Goal: Check status

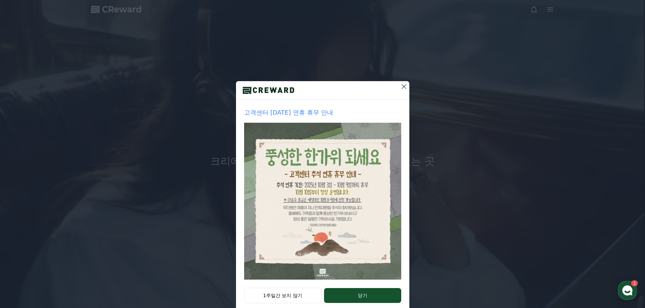
click at [400, 85] on icon at bounding box center [404, 87] width 8 height 8
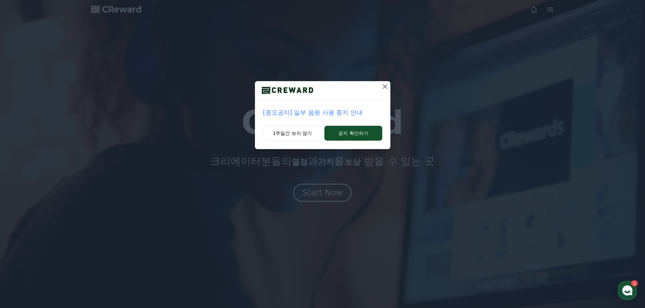
click at [383, 84] on button at bounding box center [384, 86] width 11 height 11
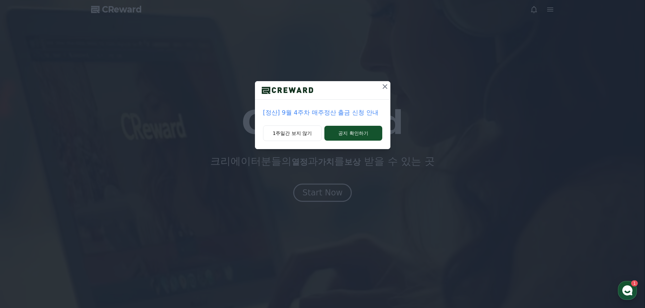
click at [383, 85] on icon at bounding box center [385, 86] width 5 height 5
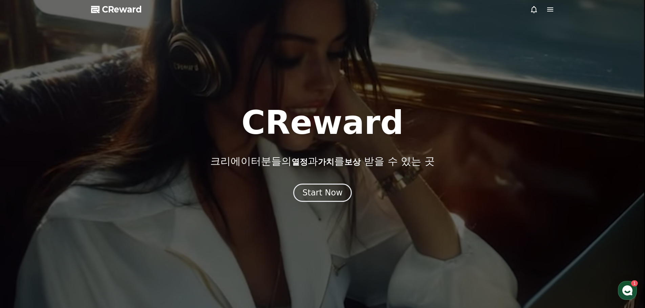
click at [551, 8] on icon at bounding box center [550, 9] width 6 height 4
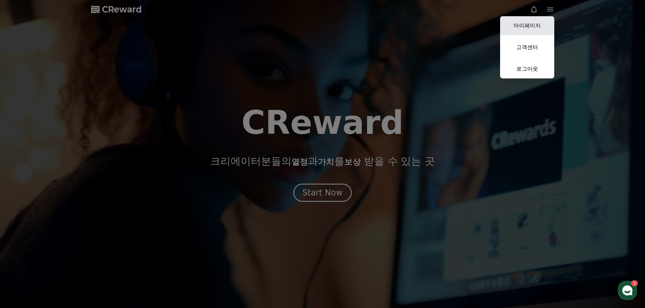
click at [542, 26] on link "마이페이지" at bounding box center [527, 25] width 54 height 19
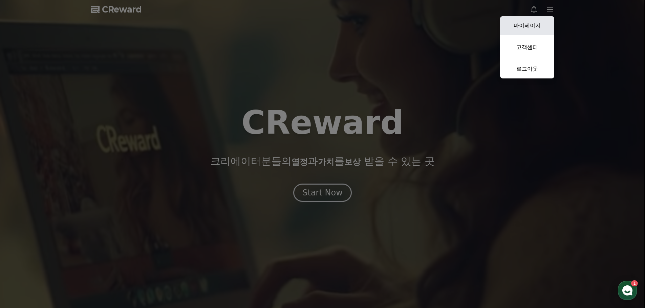
select select "**********"
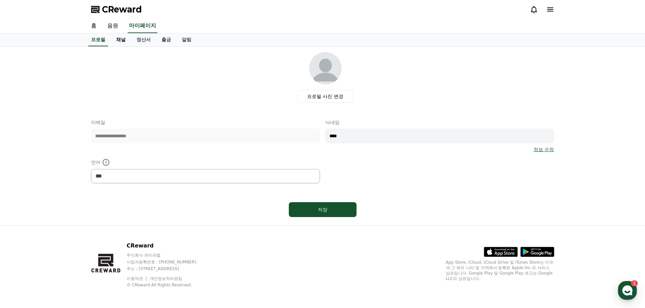
click at [117, 37] on link "채널" at bounding box center [121, 40] width 20 height 13
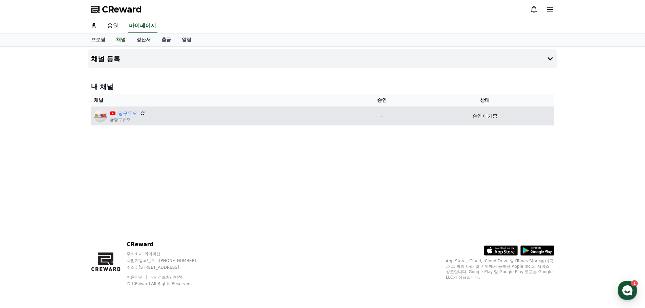
click at [419, 114] on div "승인 대기중" at bounding box center [484, 116] width 133 height 7
click at [413, 117] on td "-" at bounding box center [381, 116] width 67 height 19
